Goal: Information Seeking & Learning: Check status

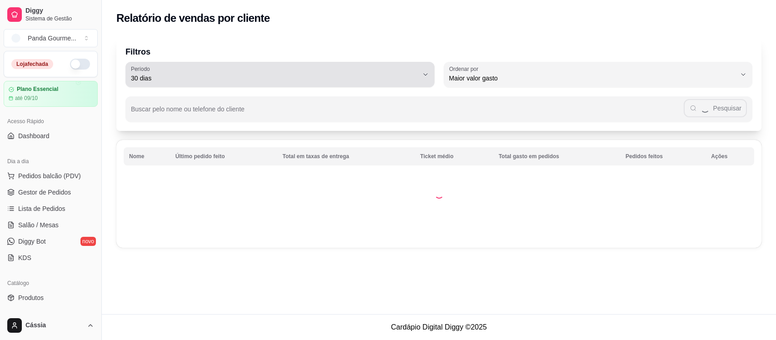
select select "30"
select select "HIGHEST_TOTAL_SPENT_WITH_ORDERS"
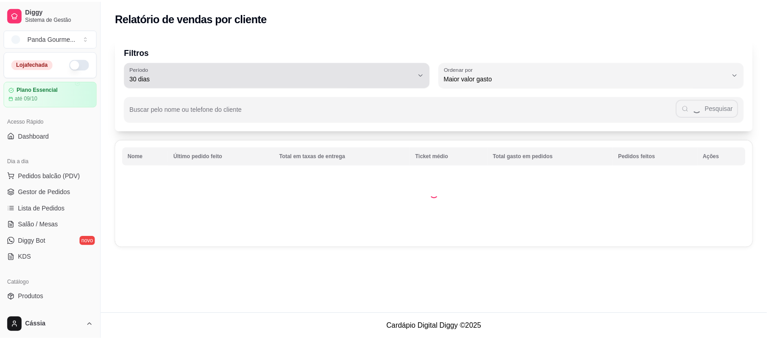
scroll to position [170, 0]
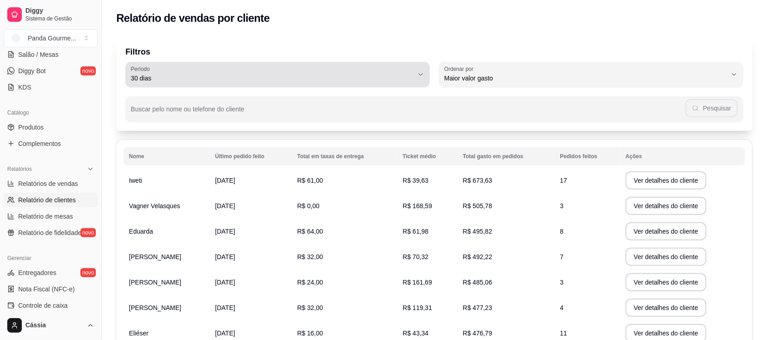
click at [343, 80] on span "30 dias" at bounding box center [272, 78] width 283 height 9
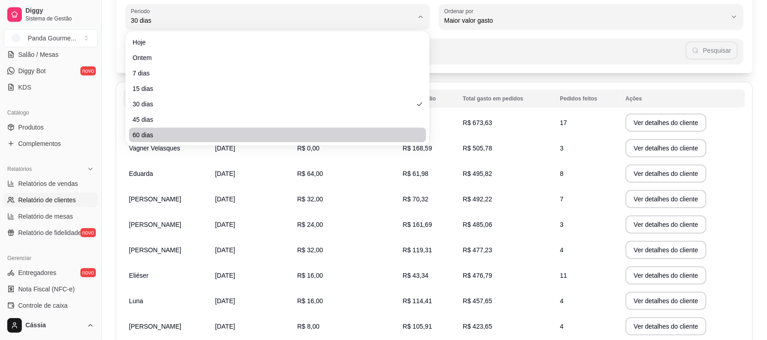
scroll to position [114, 0]
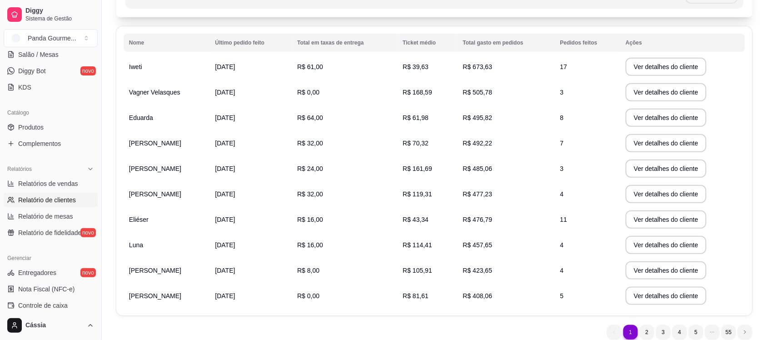
click at [246, 75] on span "60 dias" at bounding box center [274, 74] width 270 height 9
type input "60"
select select "60"
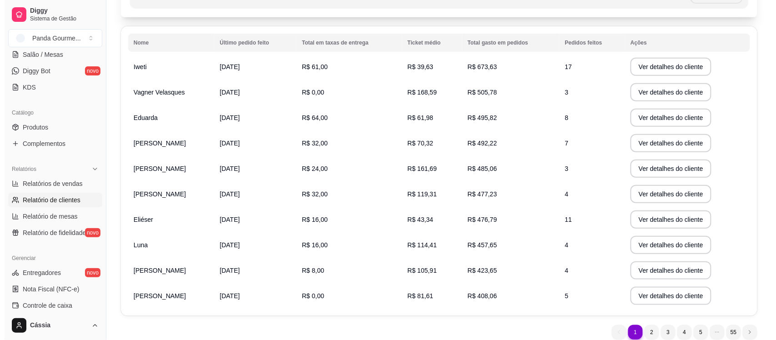
scroll to position [8, 0]
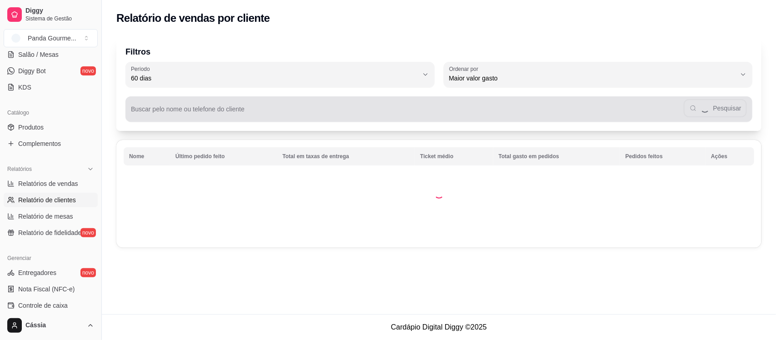
click at [250, 114] on input "Buscar pelo nome ou telefone do cliente" at bounding box center [407, 112] width 553 height 9
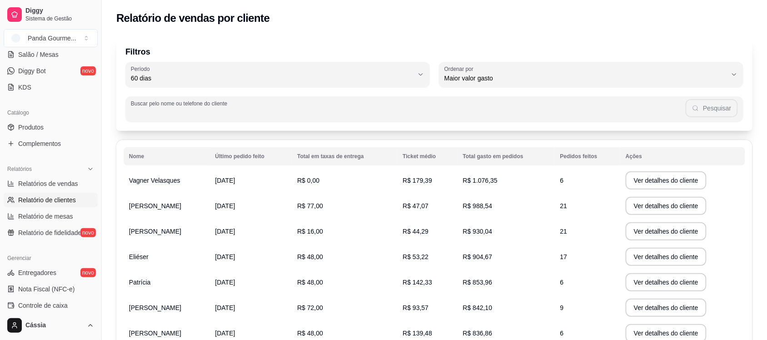
paste input "[PHONE_NUMBER]"
click at [139, 112] on input "[PHONE_NUMBER]" at bounding box center [411, 112] width 549 height 9
click at [157, 113] on input "[PHONE_NUMBER]" at bounding box center [411, 112] width 549 height 9
click at [152, 114] on input "[PHONE_NUMBER]" at bounding box center [411, 112] width 549 height 9
type input "5598446-2309"
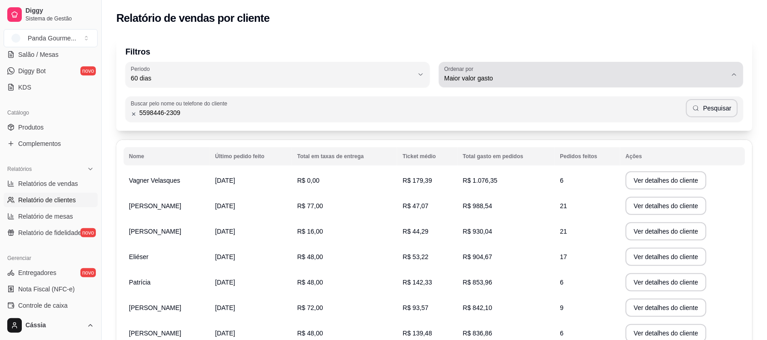
click at [678, 76] on span "Maior valor gasto" at bounding box center [585, 78] width 283 height 9
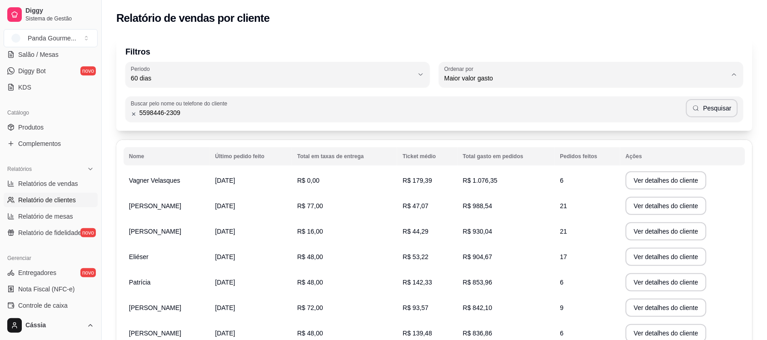
click at [603, 146] on span "Último pedido feito" at bounding box center [587, 144] width 270 height 9
type input "LAST_ORDER_MADE_AT"
select select "LAST_ORDER_MADE_AT"
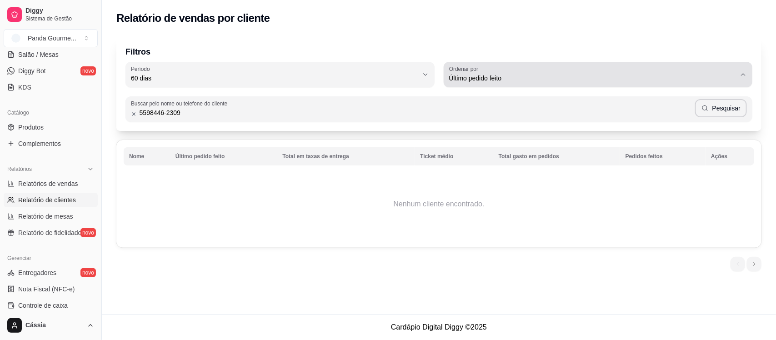
click at [590, 76] on span "Último pedido feito" at bounding box center [592, 78] width 287 height 9
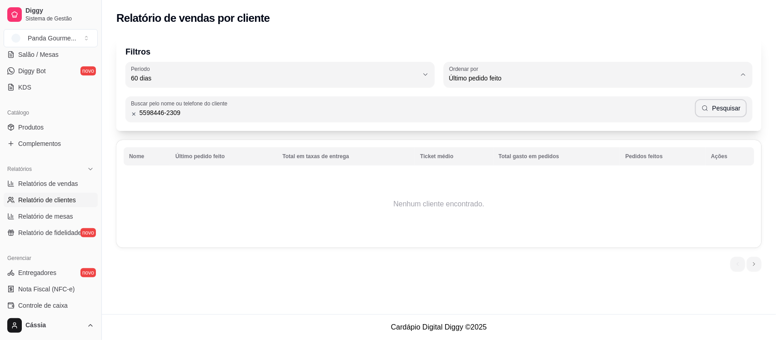
click at [569, 103] on span "Maior número de pedidos" at bounding box center [594, 99] width 274 height 9
type input "HIGHEST_ORDER_COUNT"
select select "HIGHEST_ORDER_COUNT"
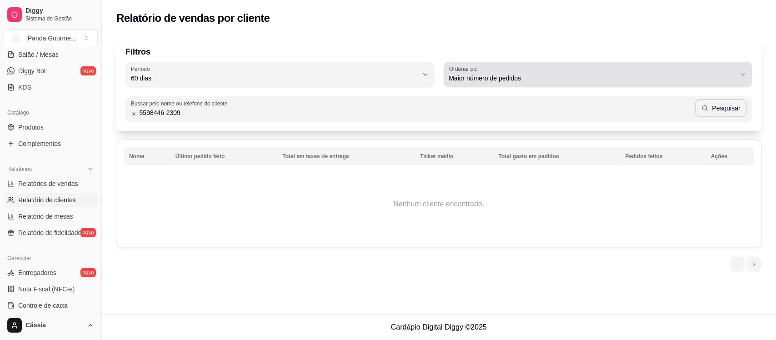
click at [525, 69] on div "Maior número de pedidos" at bounding box center [592, 74] width 287 height 18
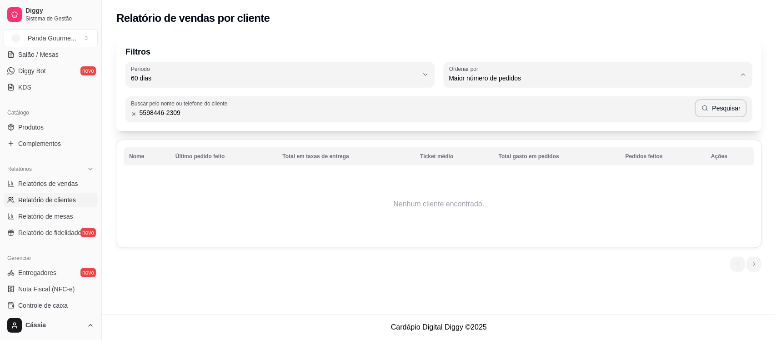
click at [516, 108] on li "Maior ticket médio" at bounding box center [597, 114] width 289 height 14
type input "HIGHEST_AVERAGE_TICKET"
select select "HIGHEST_AVERAGE_TICKET"
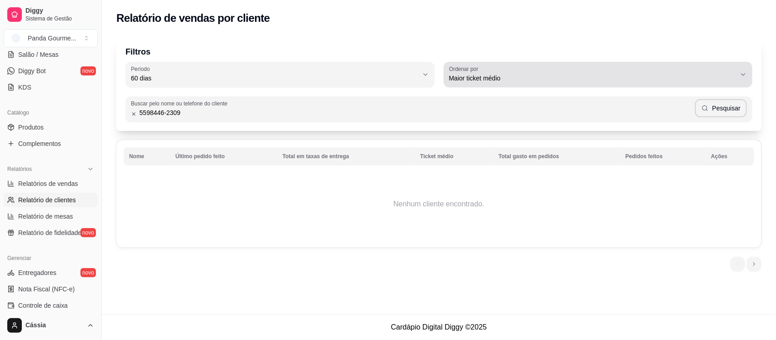
click at [601, 75] on span "Maior ticket médio" at bounding box center [592, 78] width 287 height 9
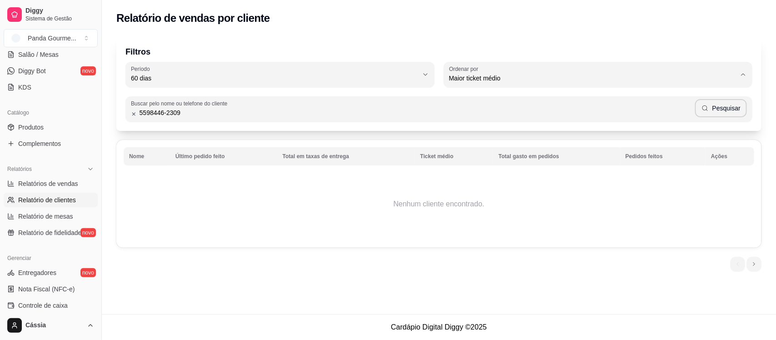
click at [554, 132] on span "Maior valor gasto" at bounding box center [594, 129] width 274 height 9
type input "HIGHEST_TOTAL_SPENT_WITH_ORDERS"
select select "HIGHEST_TOTAL_SPENT_WITH_ORDERS"
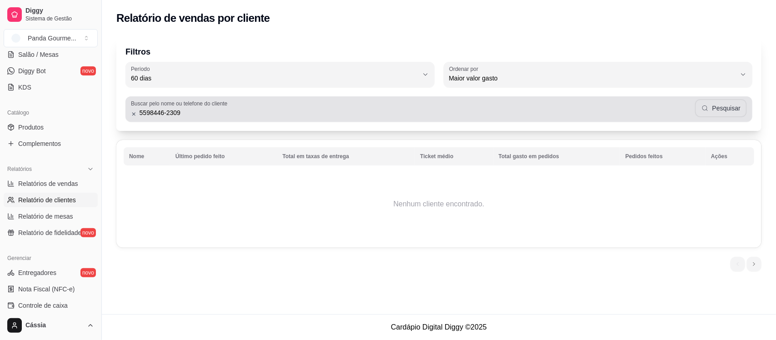
click at [709, 107] on icon "button" at bounding box center [704, 108] width 7 height 7
click at [163, 115] on input "5598446-2309" at bounding box center [416, 112] width 558 height 9
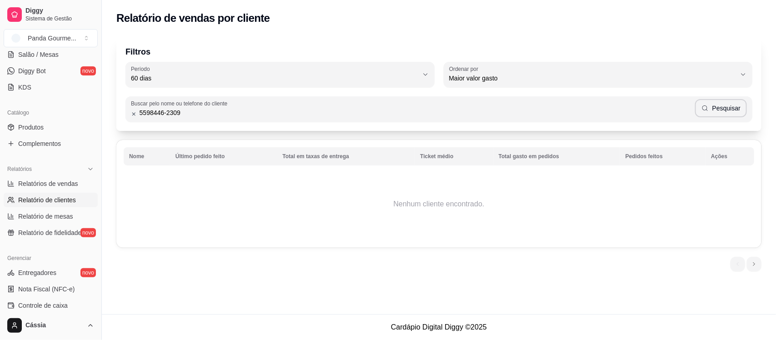
click at [170, 112] on input "5598446-2309" at bounding box center [416, 112] width 558 height 9
click at [723, 105] on button "Pesquisar" at bounding box center [721, 108] width 52 height 18
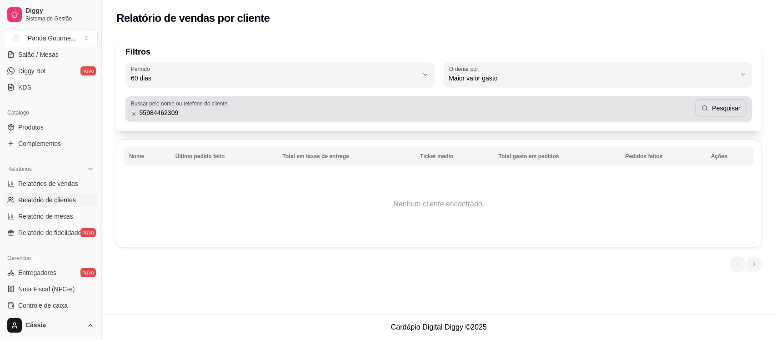
click at [144, 114] on input "55984462309" at bounding box center [416, 112] width 558 height 9
click at [742, 114] on button "Pesquisar" at bounding box center [721, 109] width 50 height 18
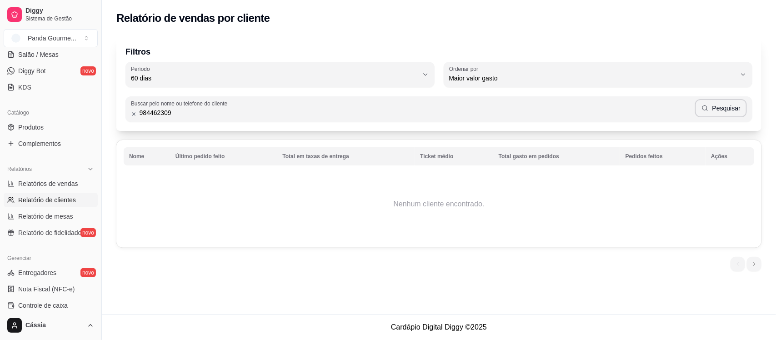
click at [620, 112] on input "984462309" at bounding box center [416, 112] width 558 height 9
type input "matiele"
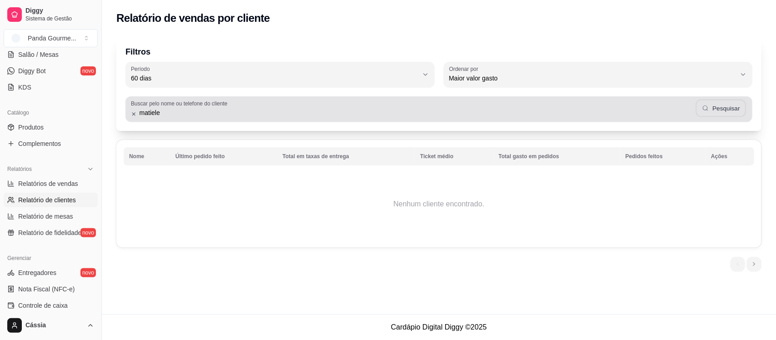
click at [726, 106] on button "Pesquisar" at bounding box center [721, 109] width 50 height 18
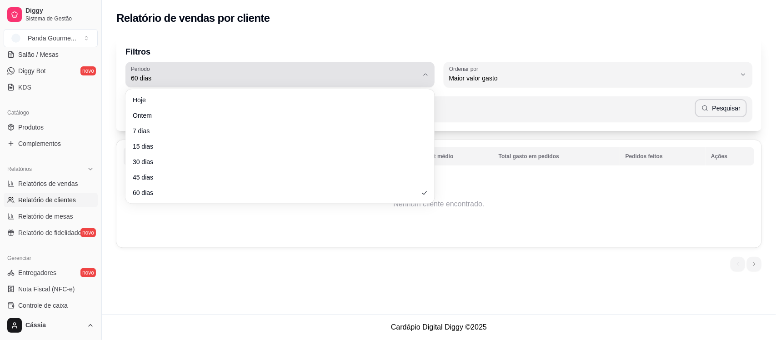
click at [263, 77] on span "60 dias" at bounding box center [274, 78] width 287 height 9
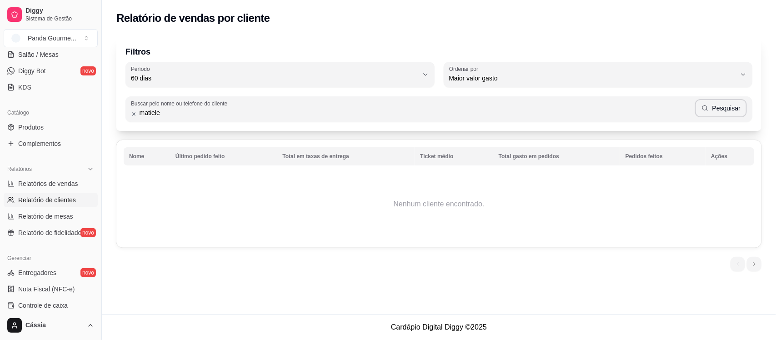
click at [304, 28] on div "Relatório de vendas por cliente" at bounding box center [439, 15] width 674 height 31
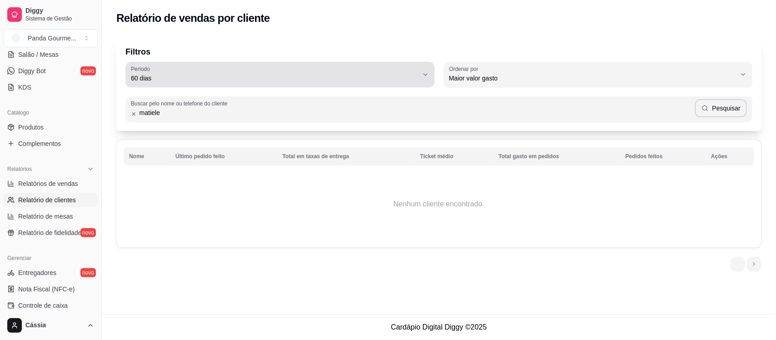
click at [246, 76] on span "60 dias" at bounding box center [274, 78] width 287 height 9
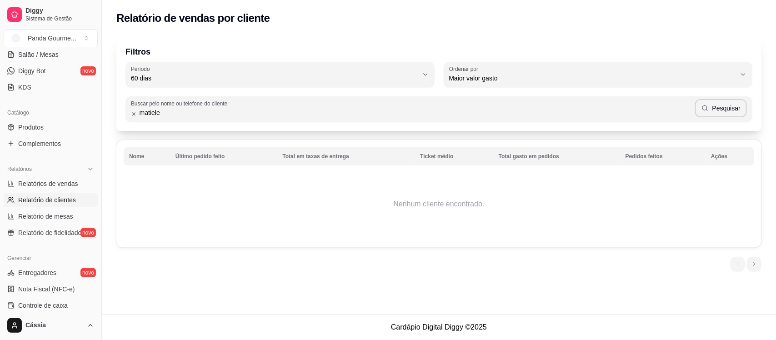
click at [323, 44] on div "Filtros 60 Período Hoje Ontem 7 [PERSON_NAME] 15 [PERSON_NAME] 30 [PERSON_NAME]…" at bounding box center [438, 83] width 645 height 95
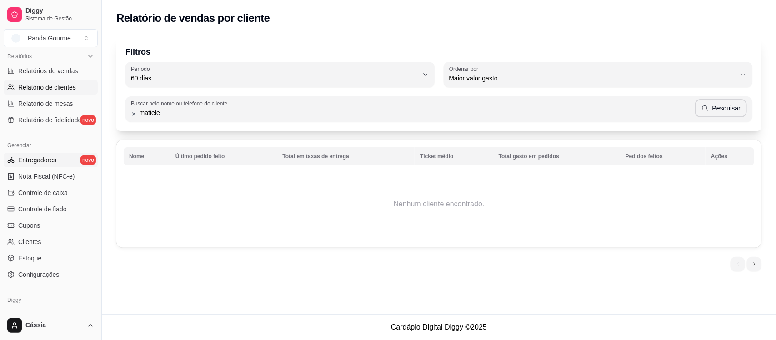
scroll to position [284, 0]
click at [46, 212] on span "Controle de fiado" at bounding box center [42, 208] width 49 height 9
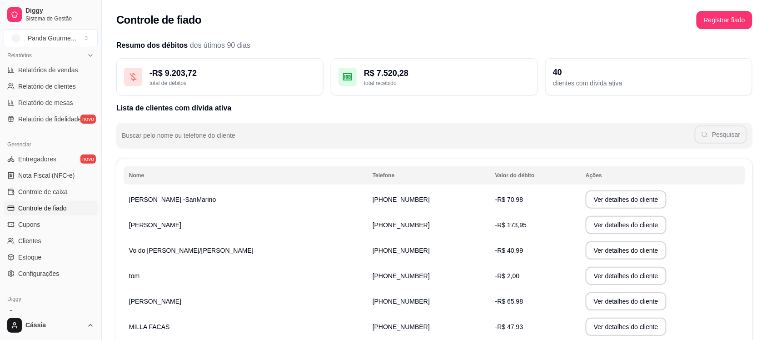
click at [394, 121] on div "Buscar pelo nome ou telefone do cliente Pesquisar" at bounding box center [434, 131] width 636 height 35
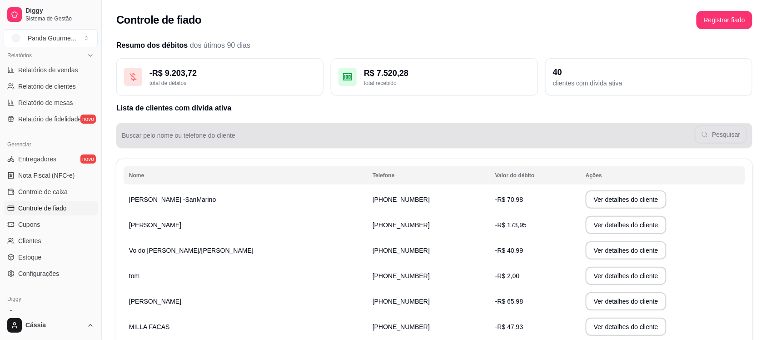
click at [392, 130] on div "Pesquisar" at bounding box center [434, 135] width 625 height 18
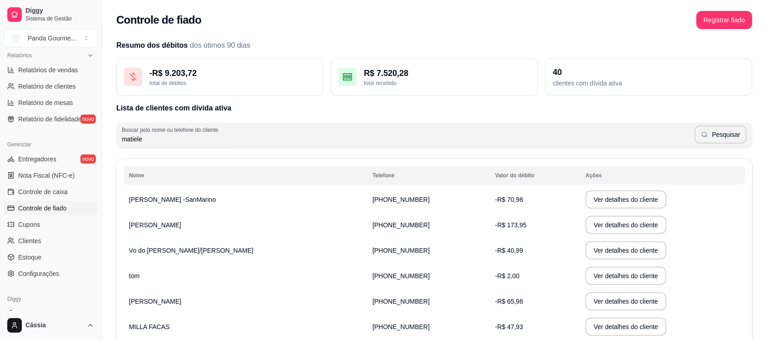
type input "matiele"
click at [708, 133] on icon "button" at bounding box center [704, 134] width 7 height 7
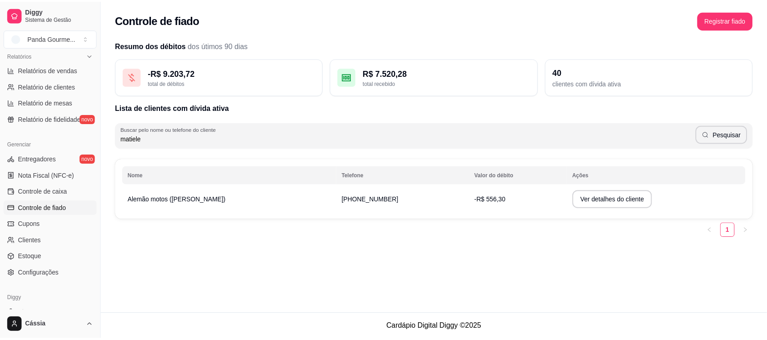
scroll to position [227, 0]
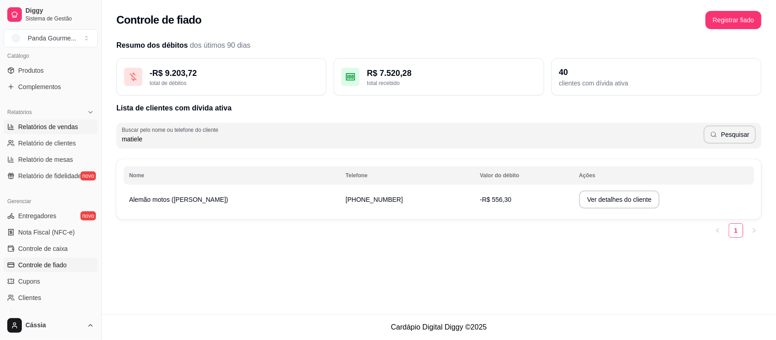
click at [58, 131] on span "Relatórios de vendas" at bounding box center [48, 126] width 60 height 9
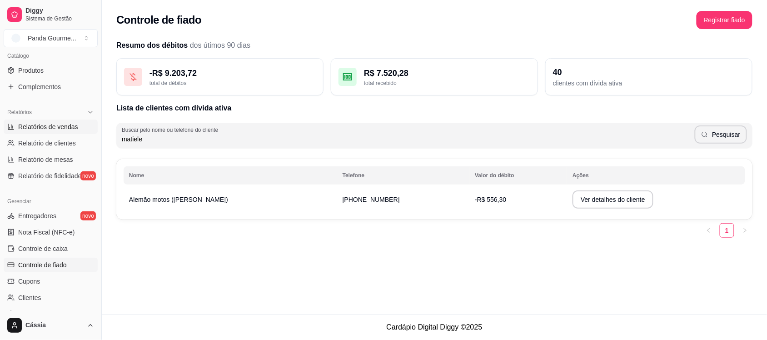
select select "ALL"
select select "0"
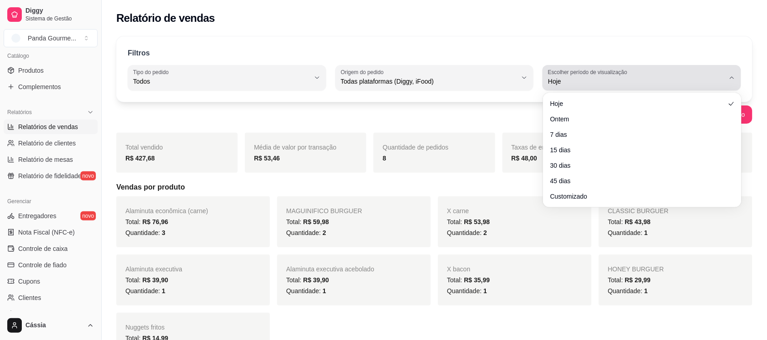
click at [596, 82] on span "Hoje" at bounding box center [636, 81] width 177 height 9
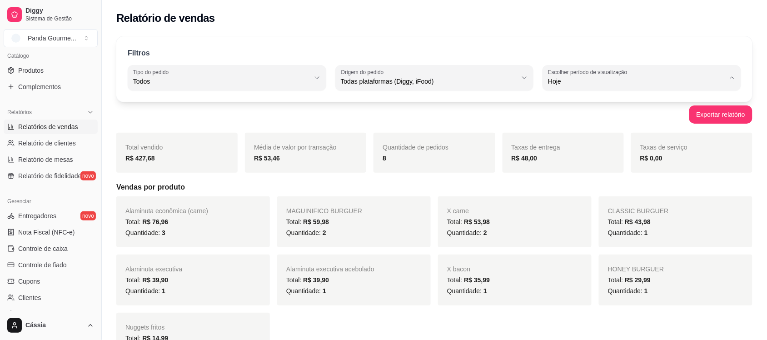
click at [586, 195] on span "Customizado" at bounding box center [638, 192] width 168 height 9
type input "-1"
select select "-1"
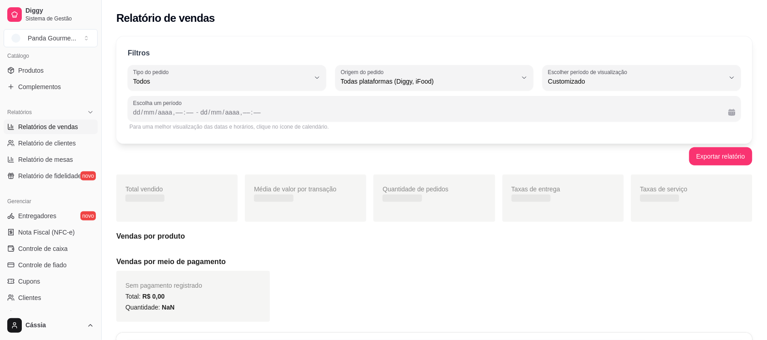
scroll to position [8, 0]
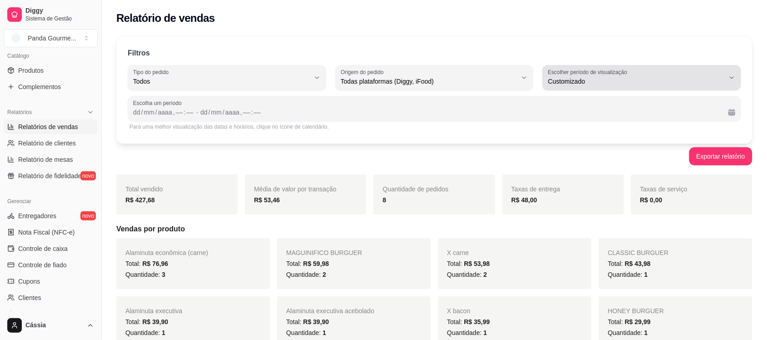
click at [654, 80] on span "Customizado" at bounding box center [636, 81] width 177 height 9
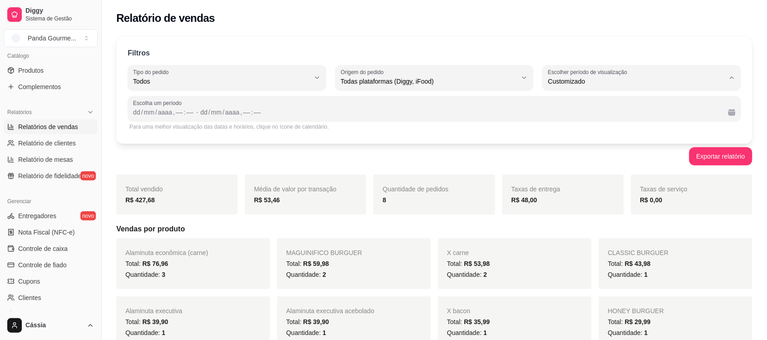
click at [586, 196] on span "Customizado" at bounding box center [638, 192] width 168 height 9
click at [130, 116] on div "Escolha um período dd / mm / aaaa , –– : –– - dd / mm / aaaa , –– : ––" at bounding box center [435, 108] width 614 height 25
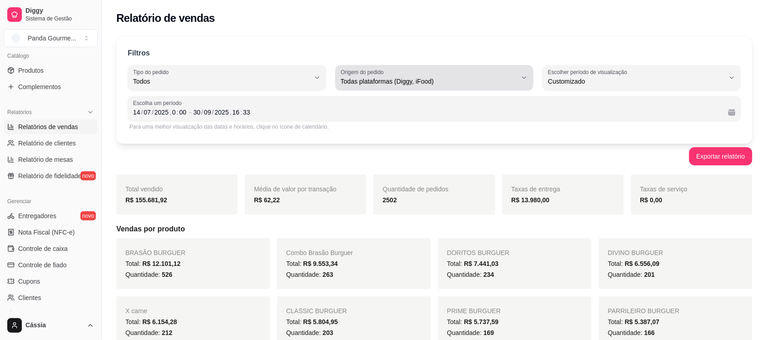
click at [439, 81] on span "Todas plataformas (Diggy, iFood)" at bounding box center [429, 81] width 177 height 9
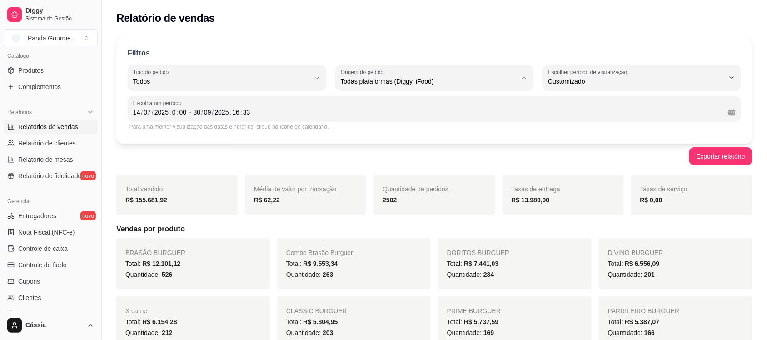
click at [418, 117] on span "Diggy" at bounding box center [430, 118] width 168 height 9
type input "DIGGY"
select select "DIGGY"
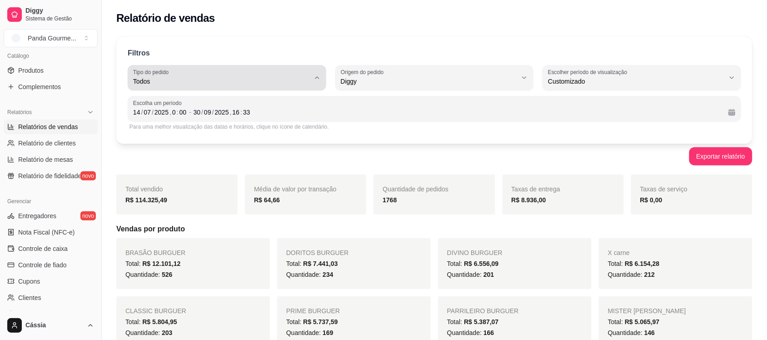
click at [210, 80] on span "Todos" at bounding box center [221, 81] width 177 height 9
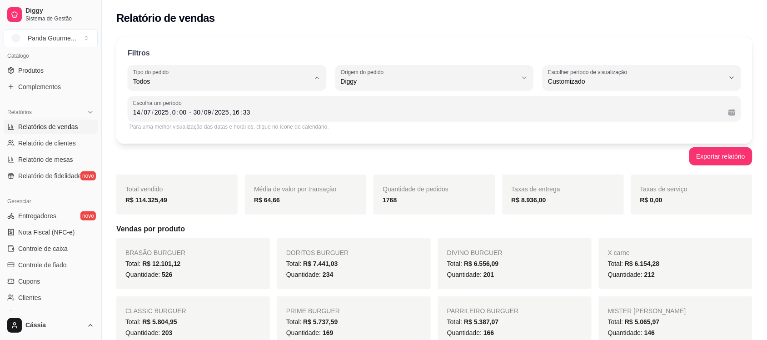
click at [230, 43] on div "Filtros ALL Tipo do pedido Todos Entrega Retirada Mesa Consumo local Tipo do pe…" at bounding box center [434, 89] width 636 height 107
click at [698, 155] on button "Exportar relatório" at bounding box center [720, 157] width 61 height 18
click at [66, 144] on span "Relatório de clientes" at bounding box center [47, 143] width 58 height 9
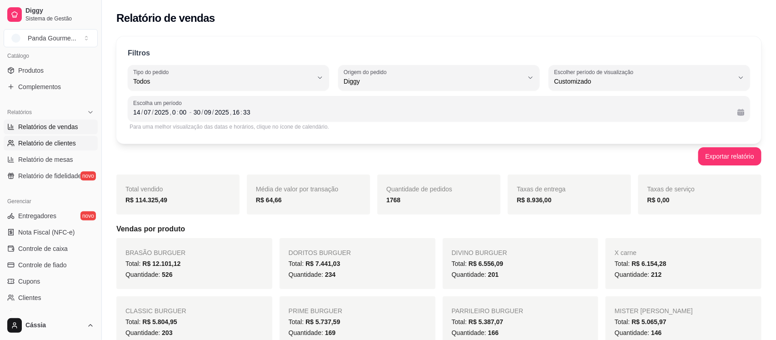
select select "30"
select select "HIGHEST_TOTAL_SPENT_WITH_ORDERS"
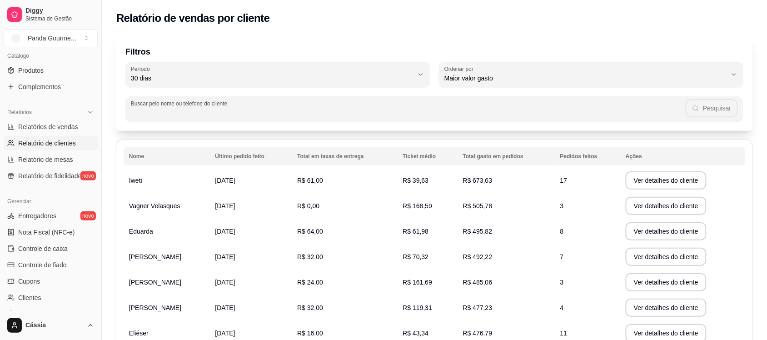
click at [175, 115] on input "Buscar pelo nome ou telefone do cliente" at bounding box center [408, 112] width 555 height 9
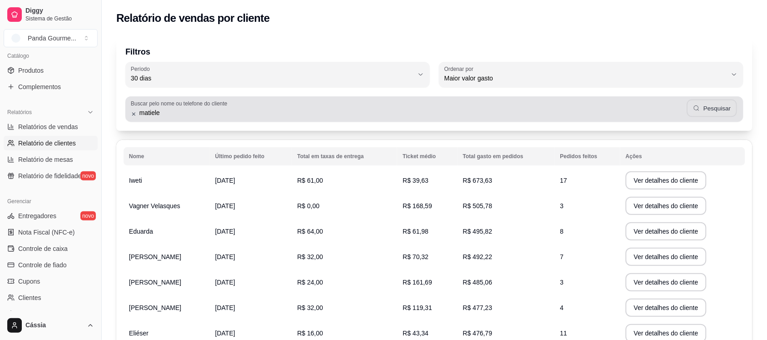
click at [728, 107] on button "Pesquisar" at bounding box center [712, 109] width 50 height 18
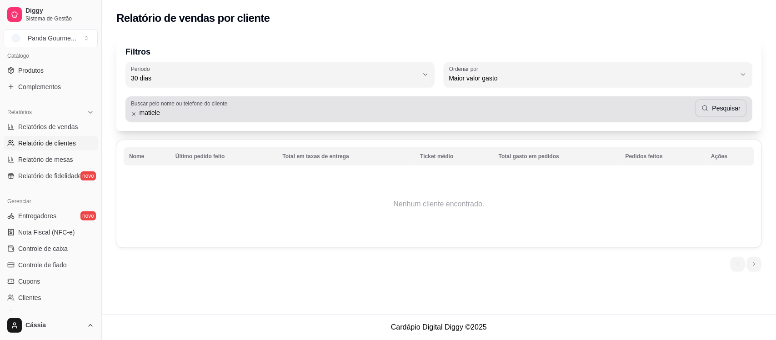
click at [263, 112] on input "matiele" at bounding box center [416, 112] width 558 height 9
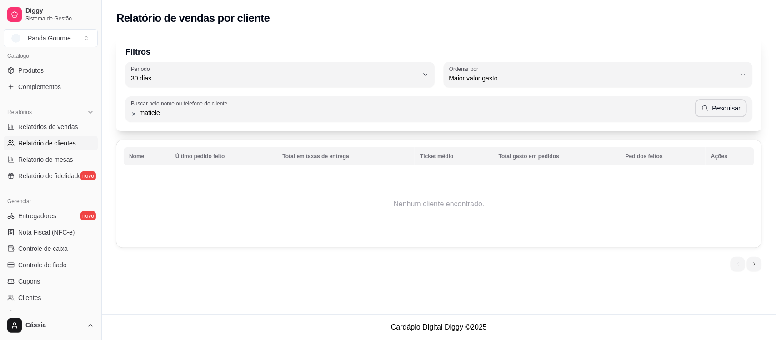
click at [263, 112] on input "matiele" at bounding box center [416, 112] width 558 height 9
type input "a"
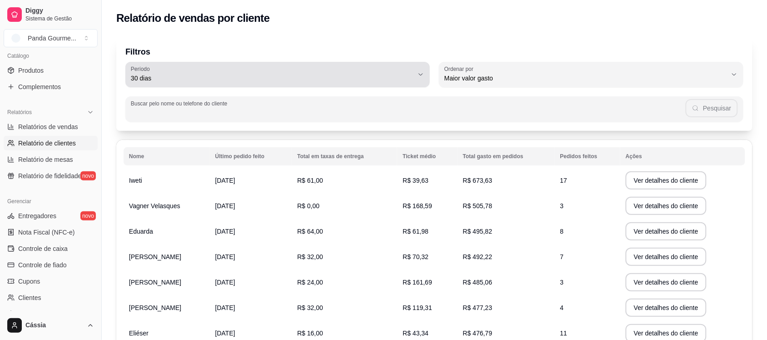
click at [240, 74] on span "30 dias" at bounding box center [272, 78] width 283 height 9
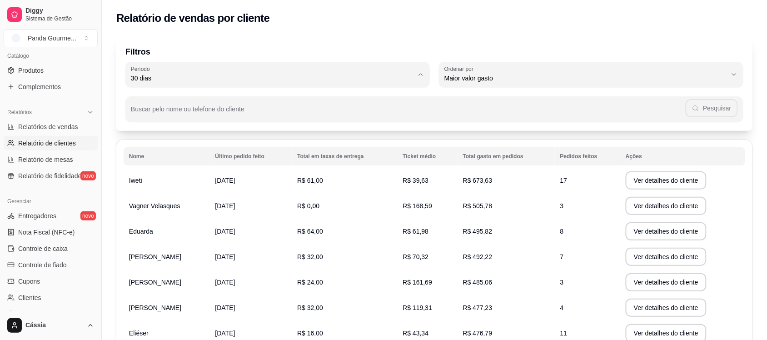
click at [231, 189] on span "60 dias" at bounding box center [274, 188] width 270 height 9
type input "60"
select select "60"
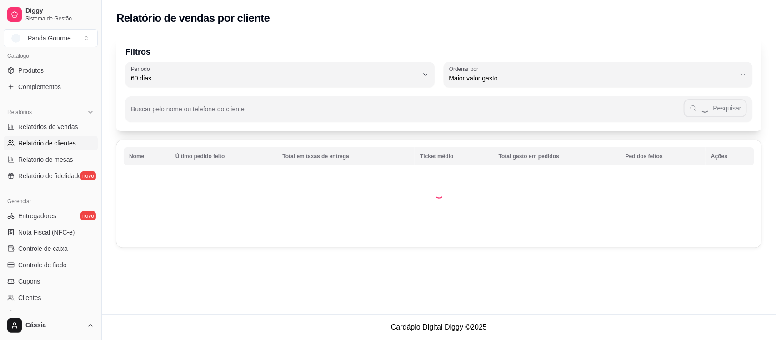
scroll to position [8, 0]
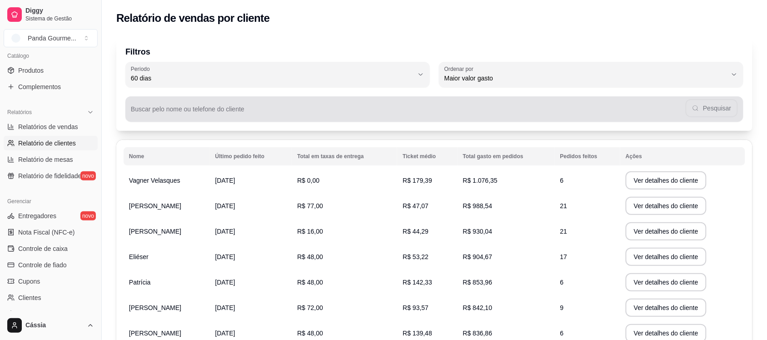
click at [235, 114] on input "Buscar pelo nome ou telefone do cliente" at bounding box center [408, 112] width 555 height 9
click at [712, 102] on button "Pesquisar" at bounding box center [712, 109] width 50 height 18
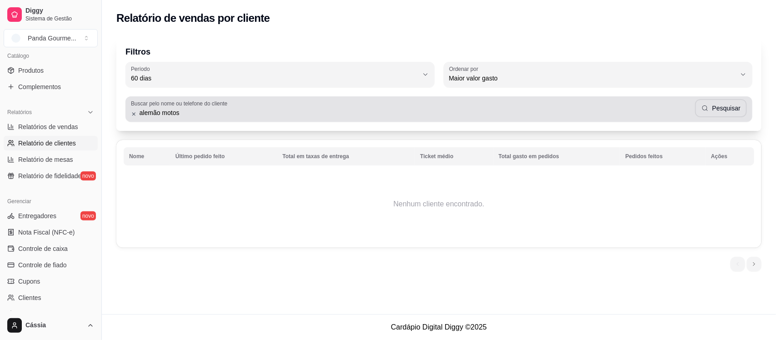
click at [238, 115] on input "alemão motos" at bounding box center [416, 112] width 558 height 9
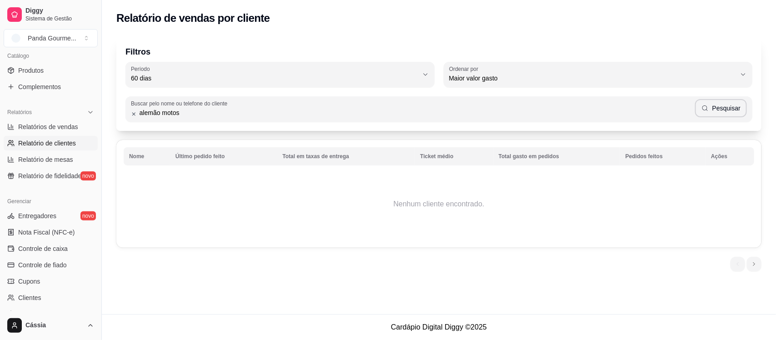
click at [238, 115] on input "alemão motos" at bounding box center [416, 112] width 558 height 9
drag, startPoint x: 238, startPoint y: 115, endPoint x: 232, endPoint y: 116, distance: 5.6
click at [237, 115] on input "alemão motos" at bounding box center [416, 112] width 558 height 9
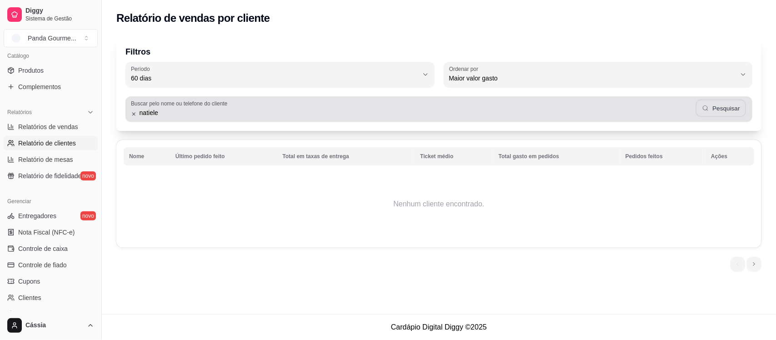
click at [715, 105] on button "Pesquisar" at bounding box center [721, 109] width 50 height 18
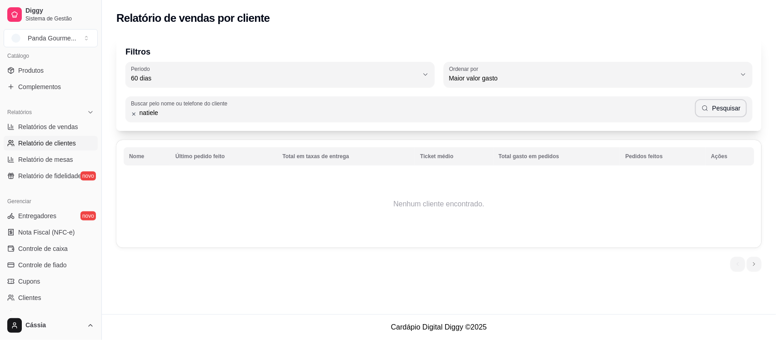
click at [516, 115] on input "natiele" at bounding box center [416, 112] width 558 height 9
click at [716, 101] on button "Pesquisar" at bounding box center [721, 108] width 52 height 18
click at [249, 111] on input "matiele" at bounding box center [416, 112] width 558 height 9
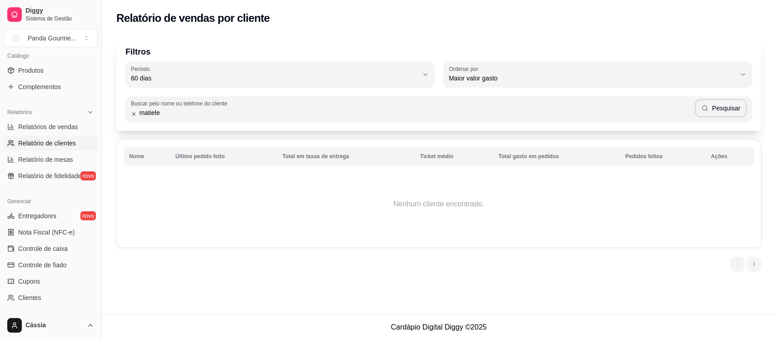
click at [249, 111] on input "matiele" at bounding box center [416, 112] width 558 height 9
paste input "[PHONE_NUMBER]"
click at [147, 111] on input "[PHONE_NUMBER]" at bounding box center [416, 112] width 558 height 9
click at [168, 113] on input "5599659-3266" at bounding box center [416, 112] width 558 height 9
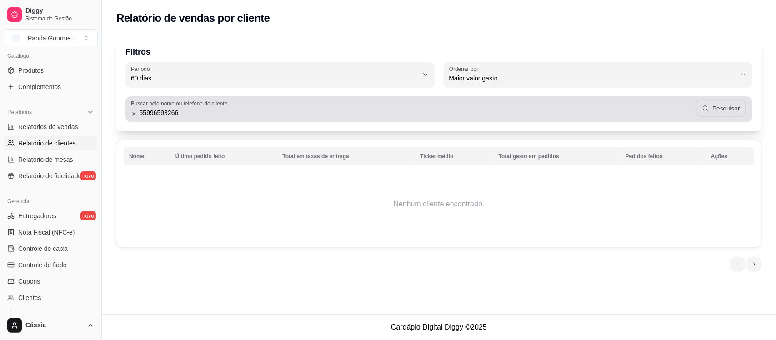
click at [738, 110] on button "Pesquisar" at bounding box center [721, 109] width 50 height 18
click at [227, 105] on label "Buscar pelo nome ou telefone do cliente" at bounding box center [181, 104] width 100 height 8
click at [227, 108] on input "55996593266" at bounding box center [416, 112] width 558 height 9
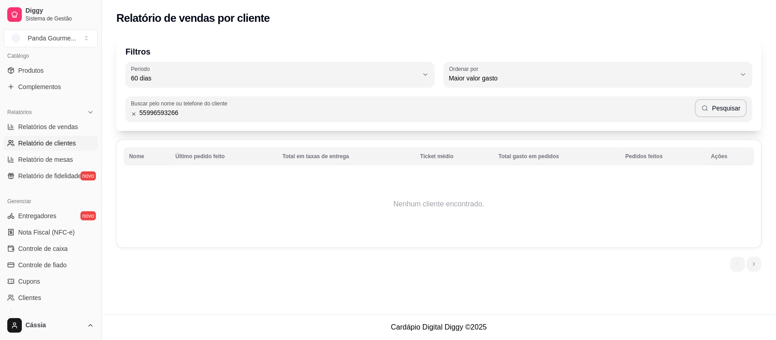
click at [147, 113] on input "55996593266" at bounding box center [416, 112] width 558 height 9
click at [712, 110] on button "Pesquisar" at bounding box center [721, 108] width 52 height 18
click at [154, 108] on input "996593266" at bounding box center [416, 112] width 558 height 9
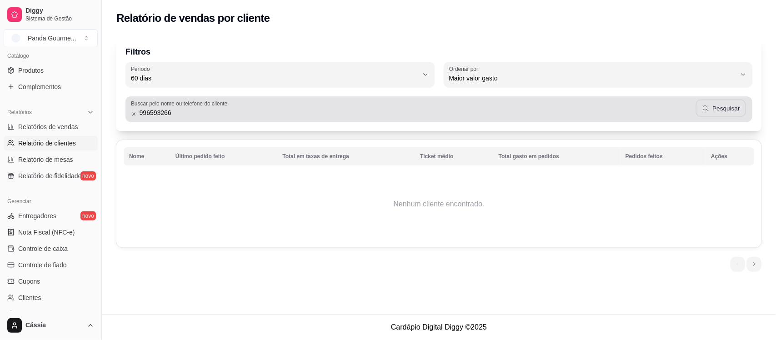
click at [737, 114] on button "Pesquisar" at bounding box center [721, 109] width 50 height 18
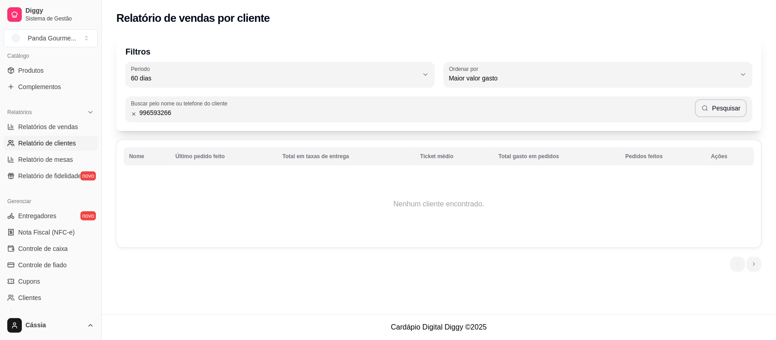
click at [445, 113] on input "996593266" at bounding box center [416, 112] width 558 height 9
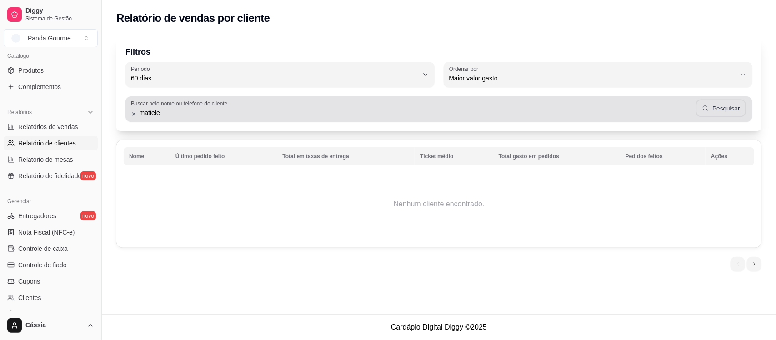
click at [741, 108] on button "Pesquisar" at bounding box center [721, 109] width 50 height 18
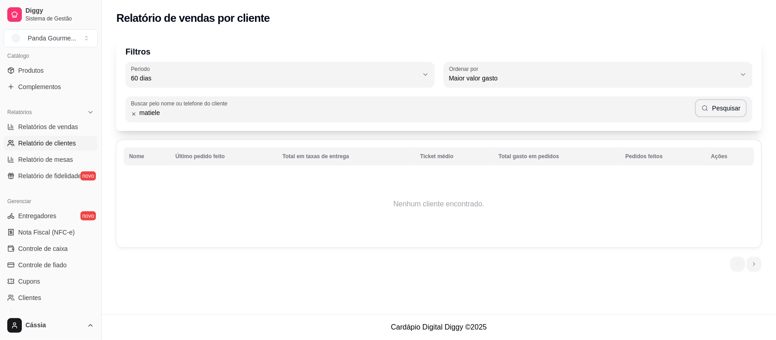
click at [339, 115] on input "matiele" at bounding box center [416, 112] width 558 height 9
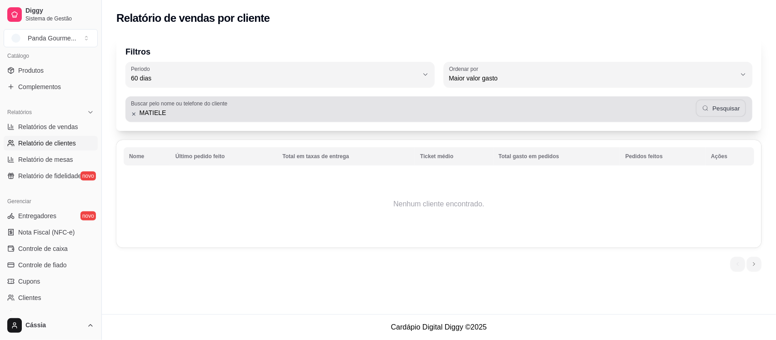
click at [716, 110] on button "Pesquisar" at bounding box center [721, 109] width 50 height 18
click at [220, 116] on input "MATIELE" at bounding box center [416, 112] width 558 height 9
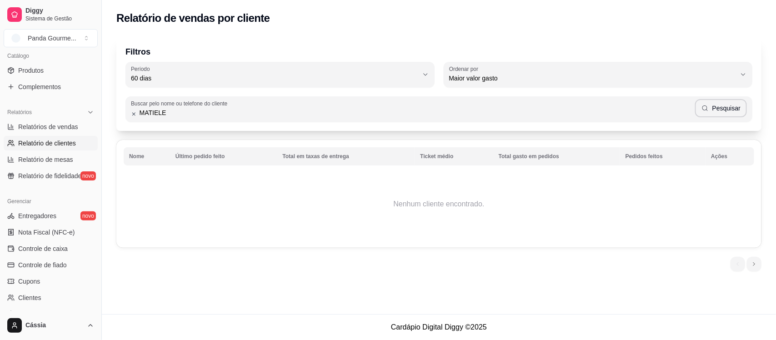
click at [220, 116] on input "MATIELE" at bounding box center [416, 112] width 558 height 9
paste input "matieli"
type input "matieli"
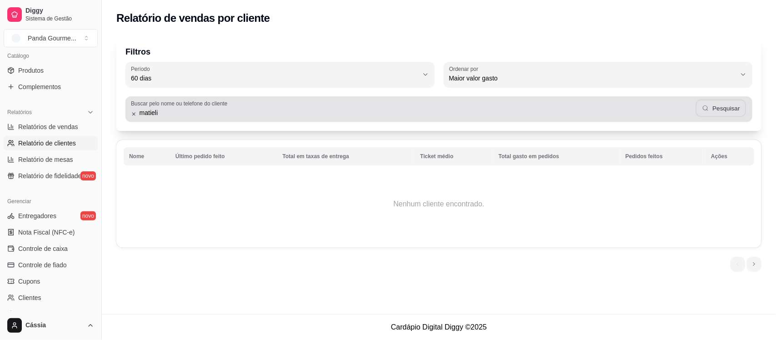
click at [724, 105] on button "Pesquisar" at bounding box center [721, 109] width 50 height 18
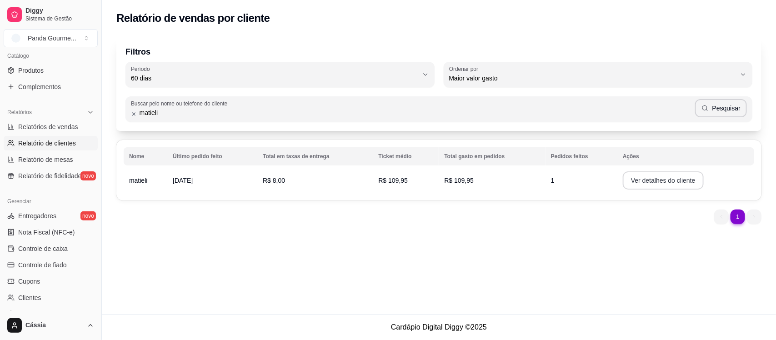
click at [671, 183] on button "Ver detalhes do cliente" at bounding box center [663, 180] width 81 height 18
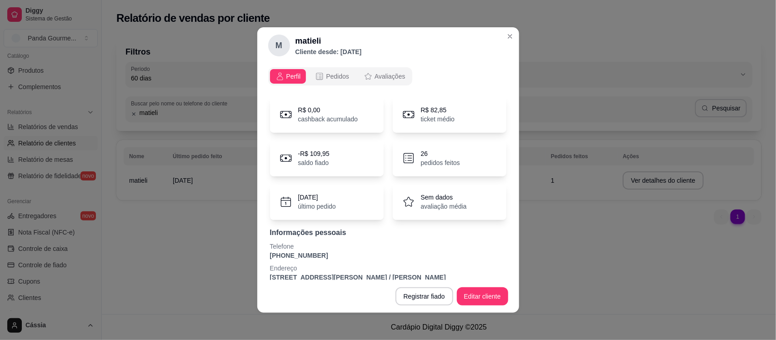
scroll to position [10, 0]
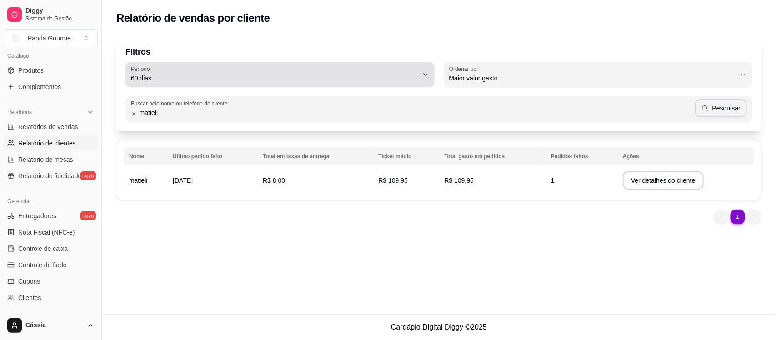
click at [267, 87] on button "Período 60 dias" at bounding box center [279, 74] width 309 height 25
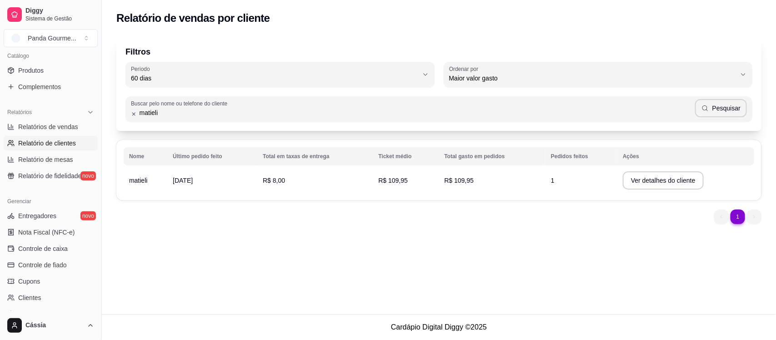
click at [292, 39] on div "Filtros 60 Período Hoje Ontem 7 [PERSON_NAME] 15 [PERSON_NAME] 30 [PERSON_NAME]…" at bounding box center [438, 83] width 645 height 95
click at [669, 184] on button "Ver detalhes do cliente" at bounding box center [663, 180] width 81 height 18
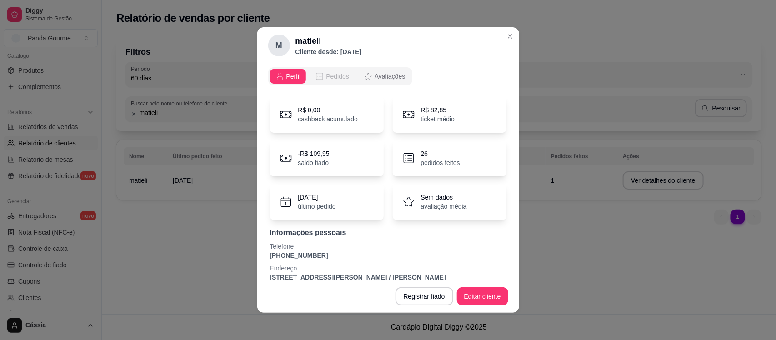
click at [333, 75] on span "Pedidos" at bounding box center [337, 76] width 23 height 9
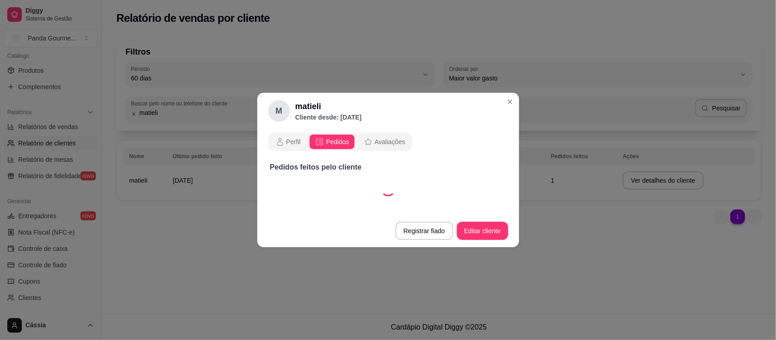
select select "30"
select select "ALL"
select select "30"
select select "ALL"
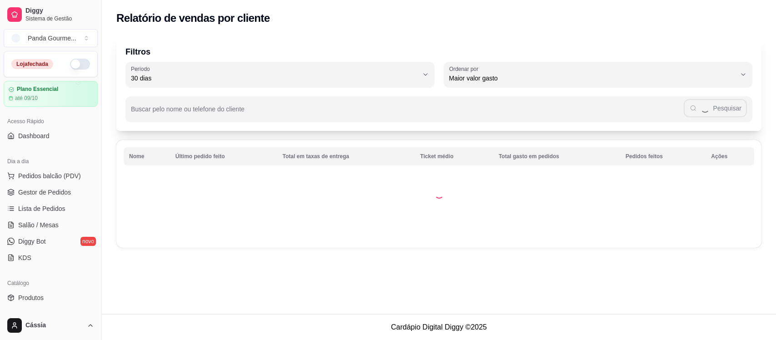
select select "30"
select select "HIGHEST_TOTAL_SPENT_WITH_ORDERS"
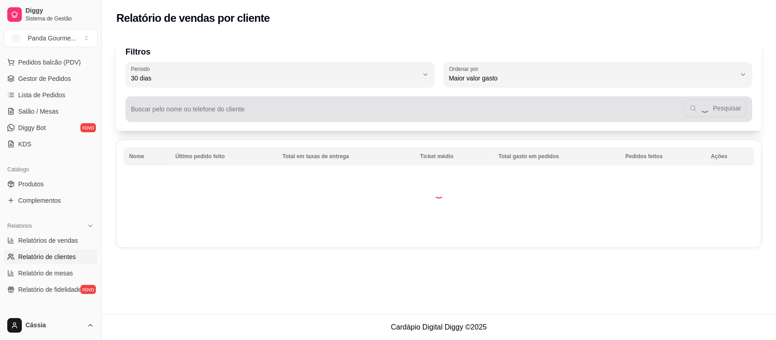
click at [347, 107] on div "Pesquisar" at bounding box center [439, 109] width 616 height 18
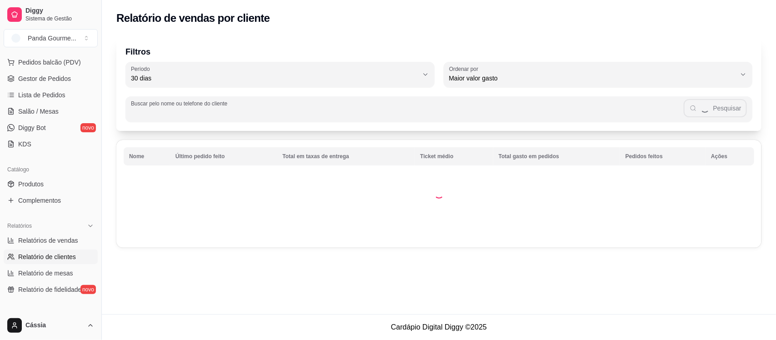
paste input "9659-3266"
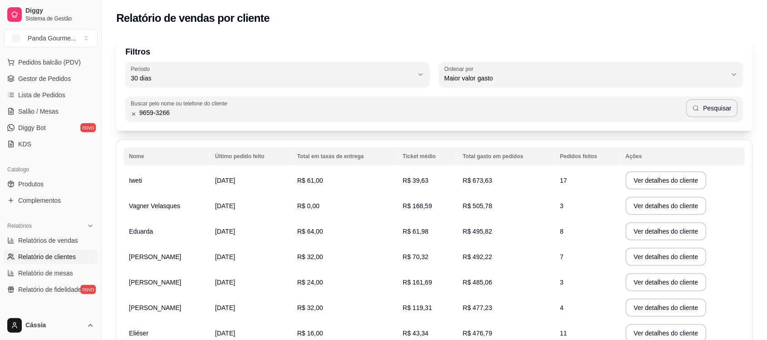
click at [140, 117] on input "9659-3266" at bounding box center [411, 112] width 549 height 9
click at [158, 110] on input "99659-3266" at bounding box center [411, 112] width 549 height 9
type input "996593266"
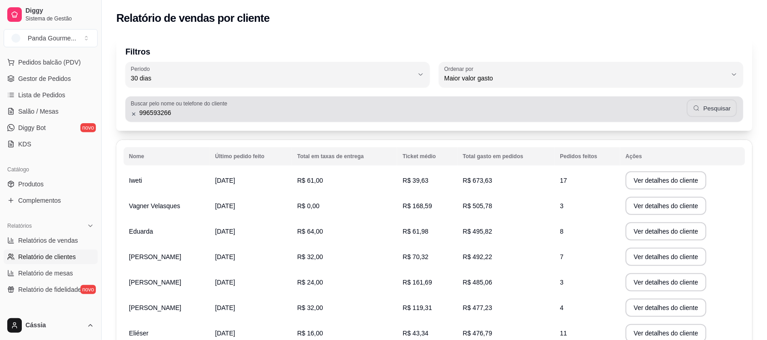
click at [728, 106] on button "Pesquisar" at bounding box center [712, 109] width 50 height 18
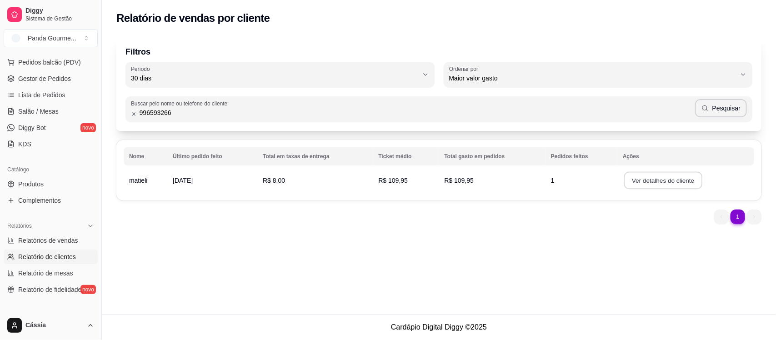
click at [659, 178] on button "Ver detalhes do cliente" at bounding box center [663, 181] width 78 height 18
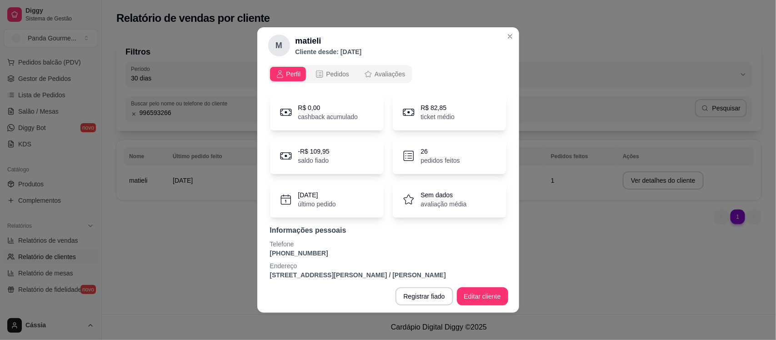
scroll to position [0, 0]
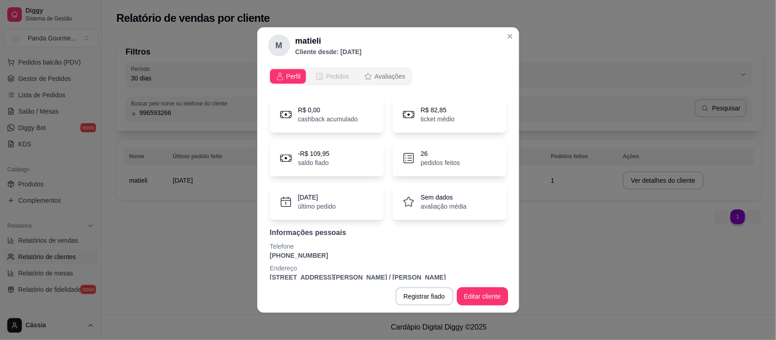
click at [326, 76] on span "Pedidos" at bounding box center [337, 76] width 23 height 9
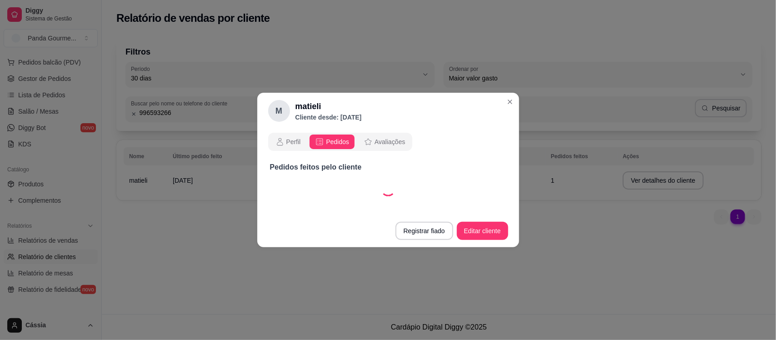
select select "30"
select select "ALL"
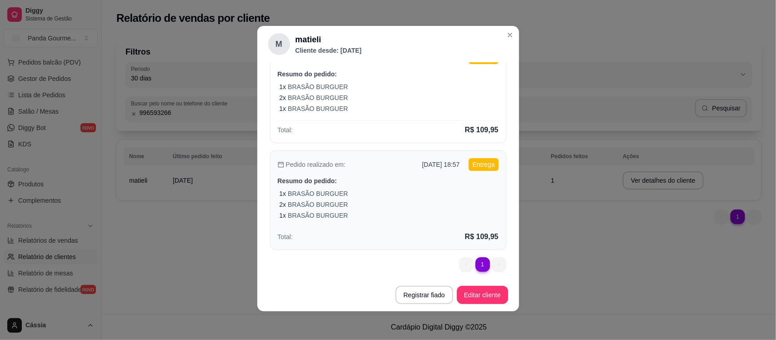
scroll to position [105, 0]
